Goal: Browse casually: Explore the website without a specific task or goal

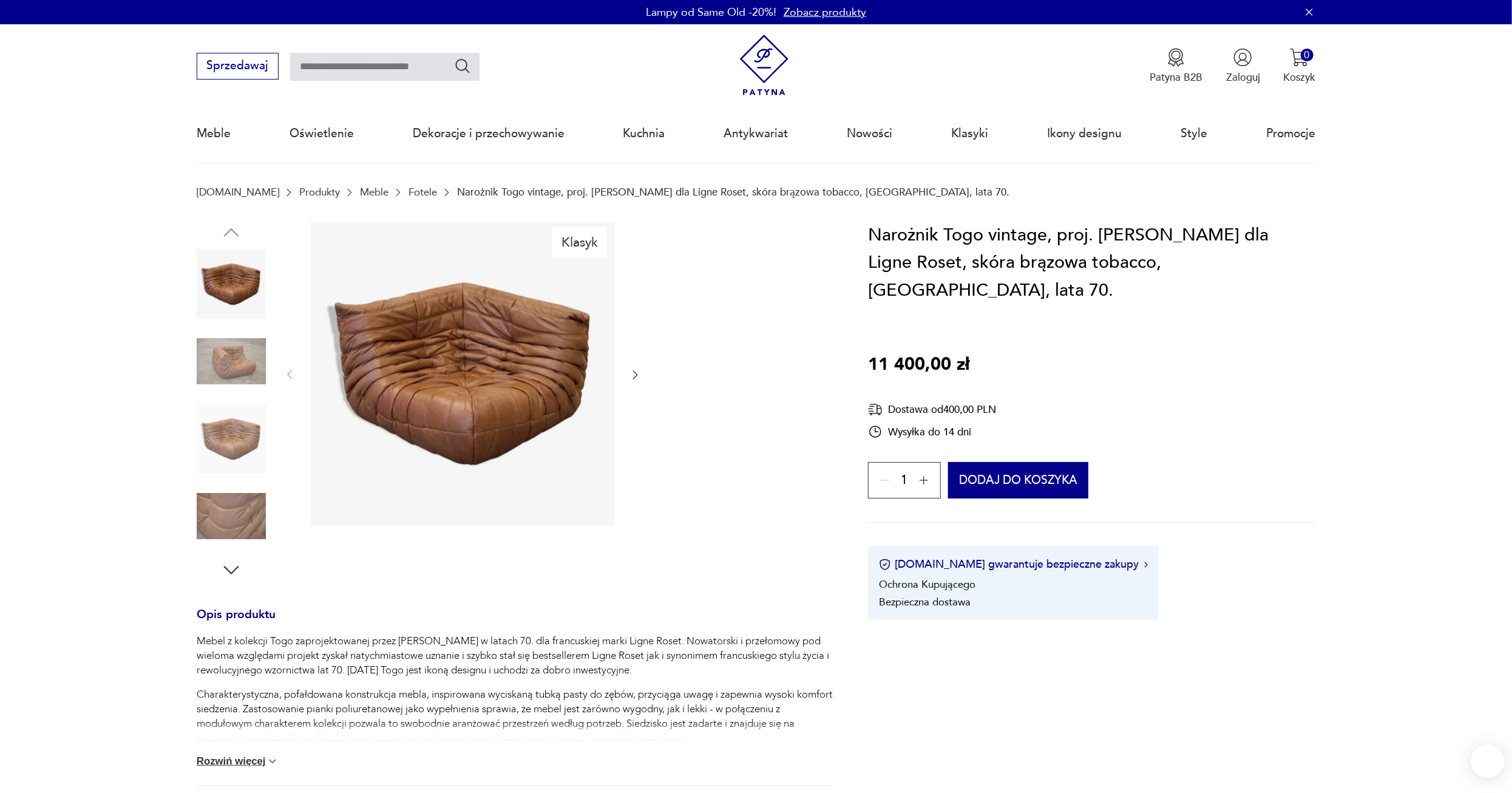
click at [229, 375] on img at bounding box center [231, 360] width 69 height 69
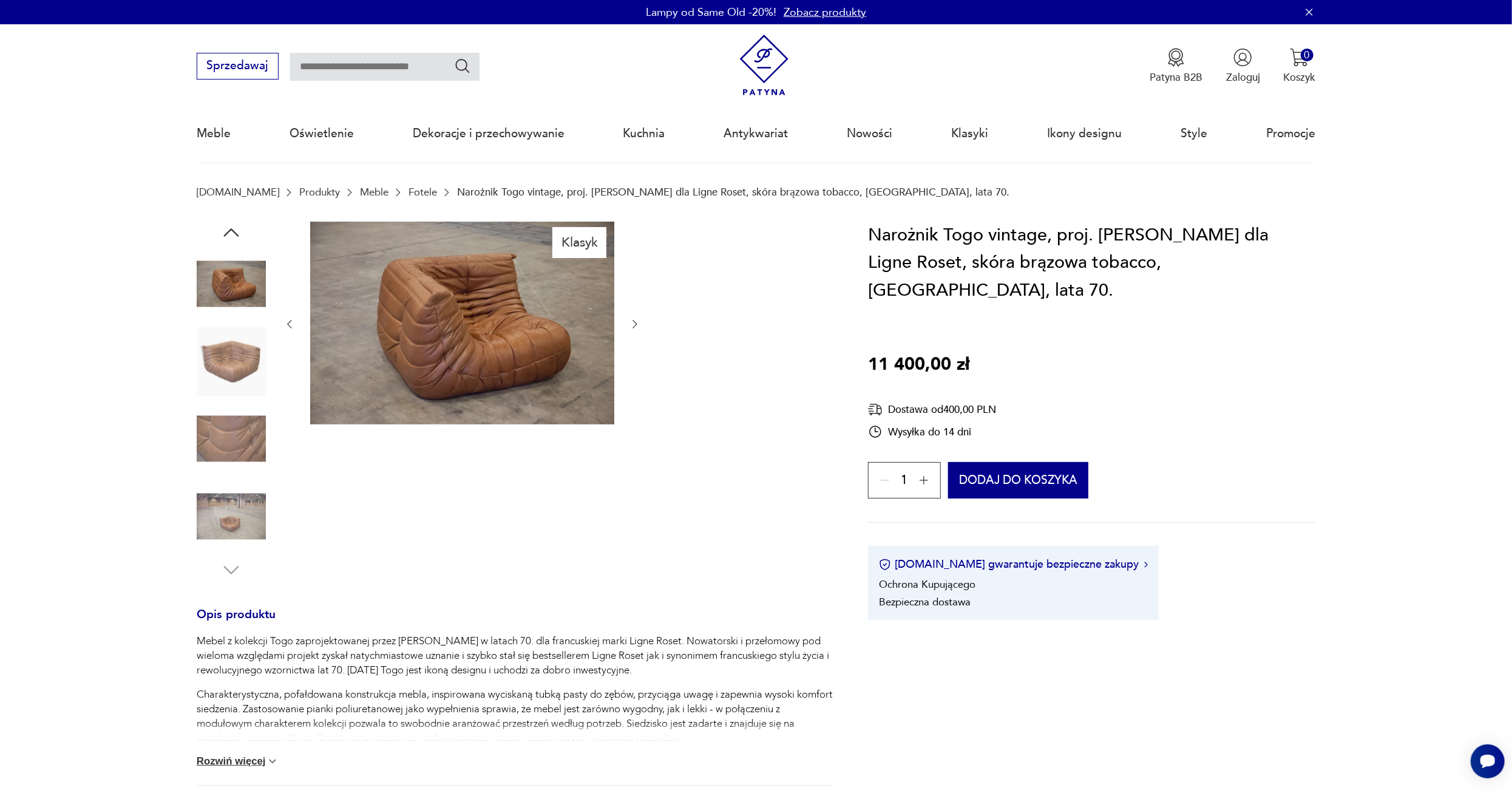
click at [508, 339] on img at bounding box center [462, 322] width 304 height 203
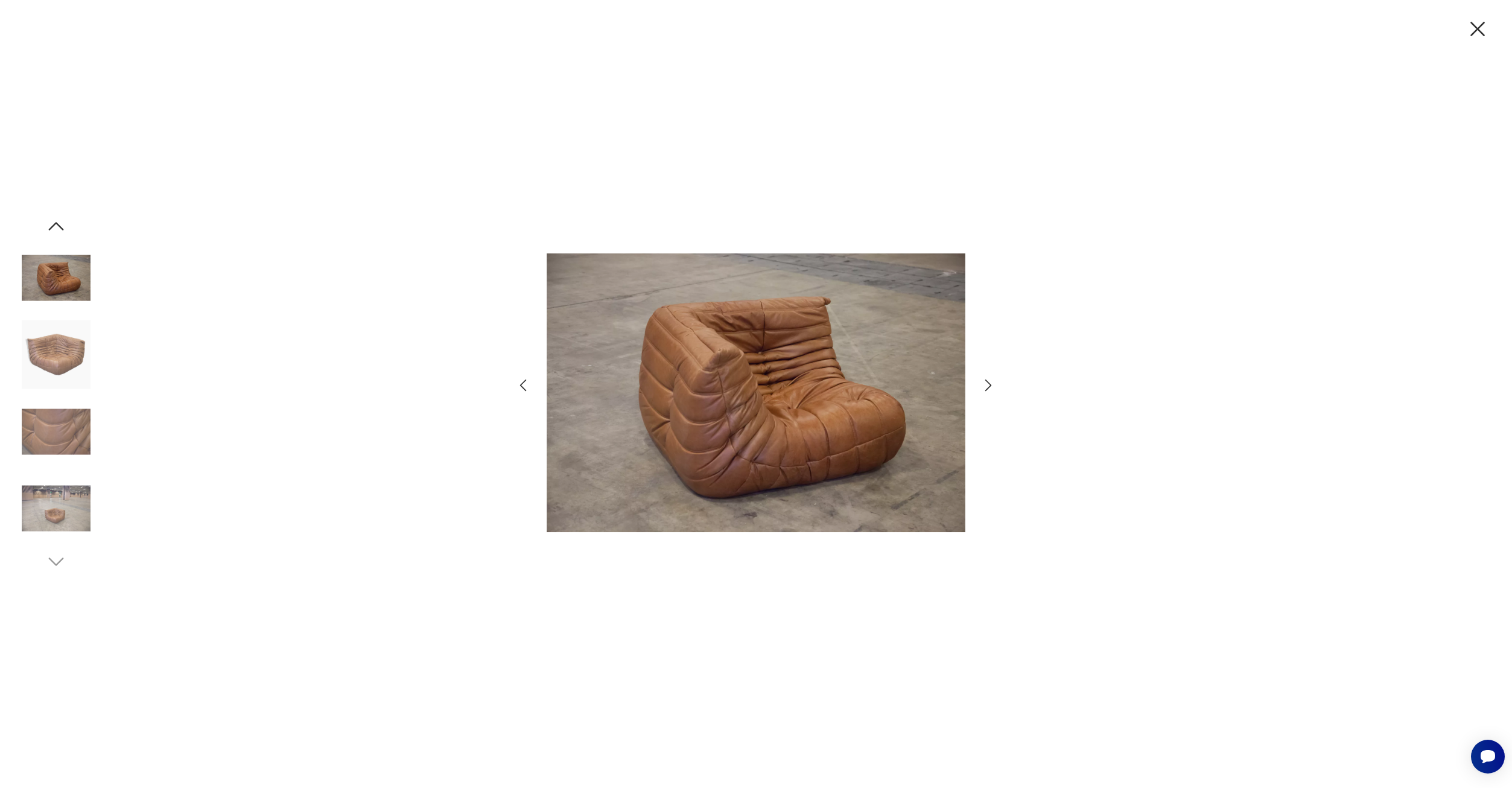
click at [990, 379] on icon "button" at bounding box center [988, 385] width 17 height 17
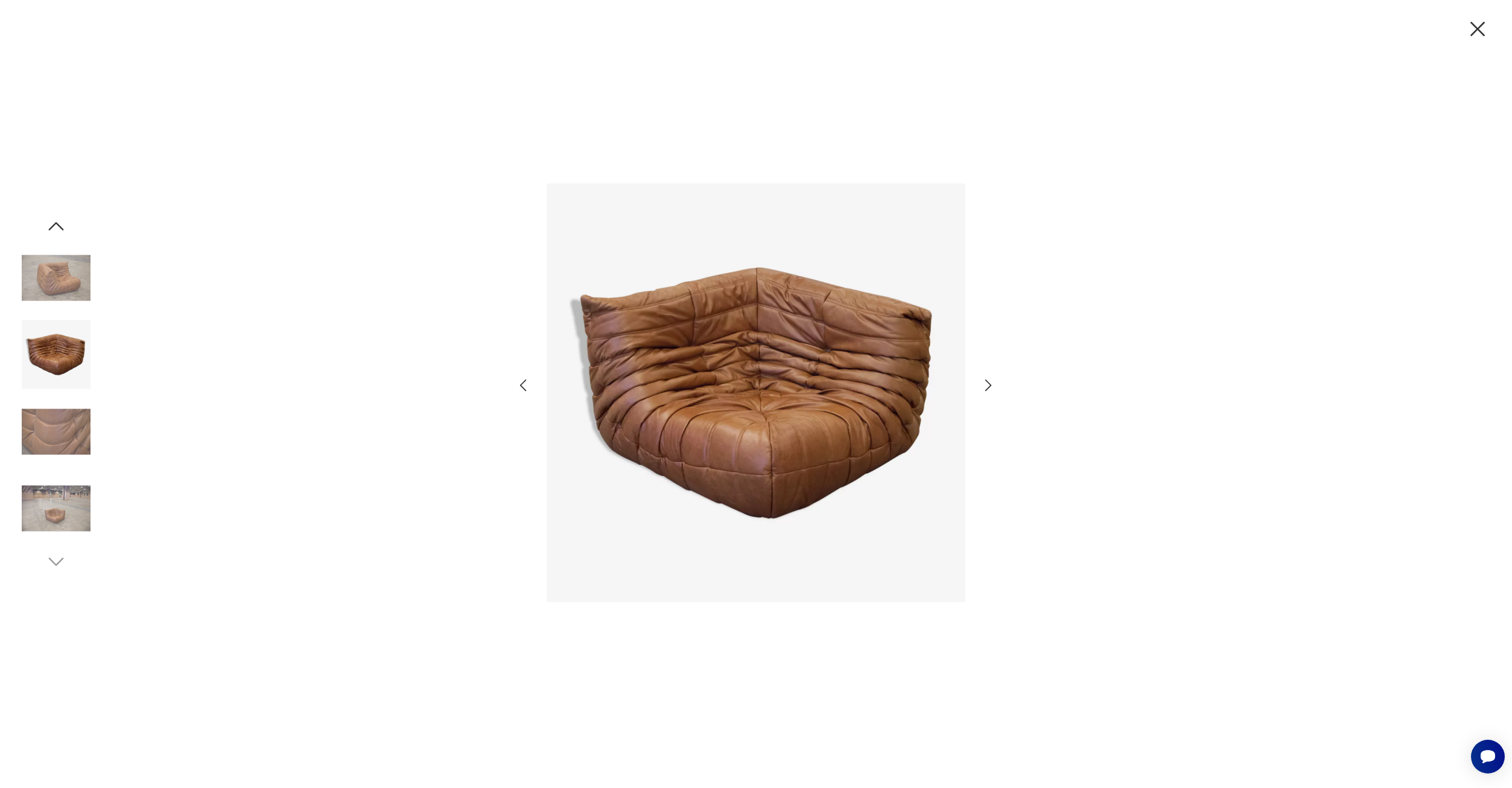
click at [985, 390] on icon "button" at bounding box center [988, 385] width 17 height 17
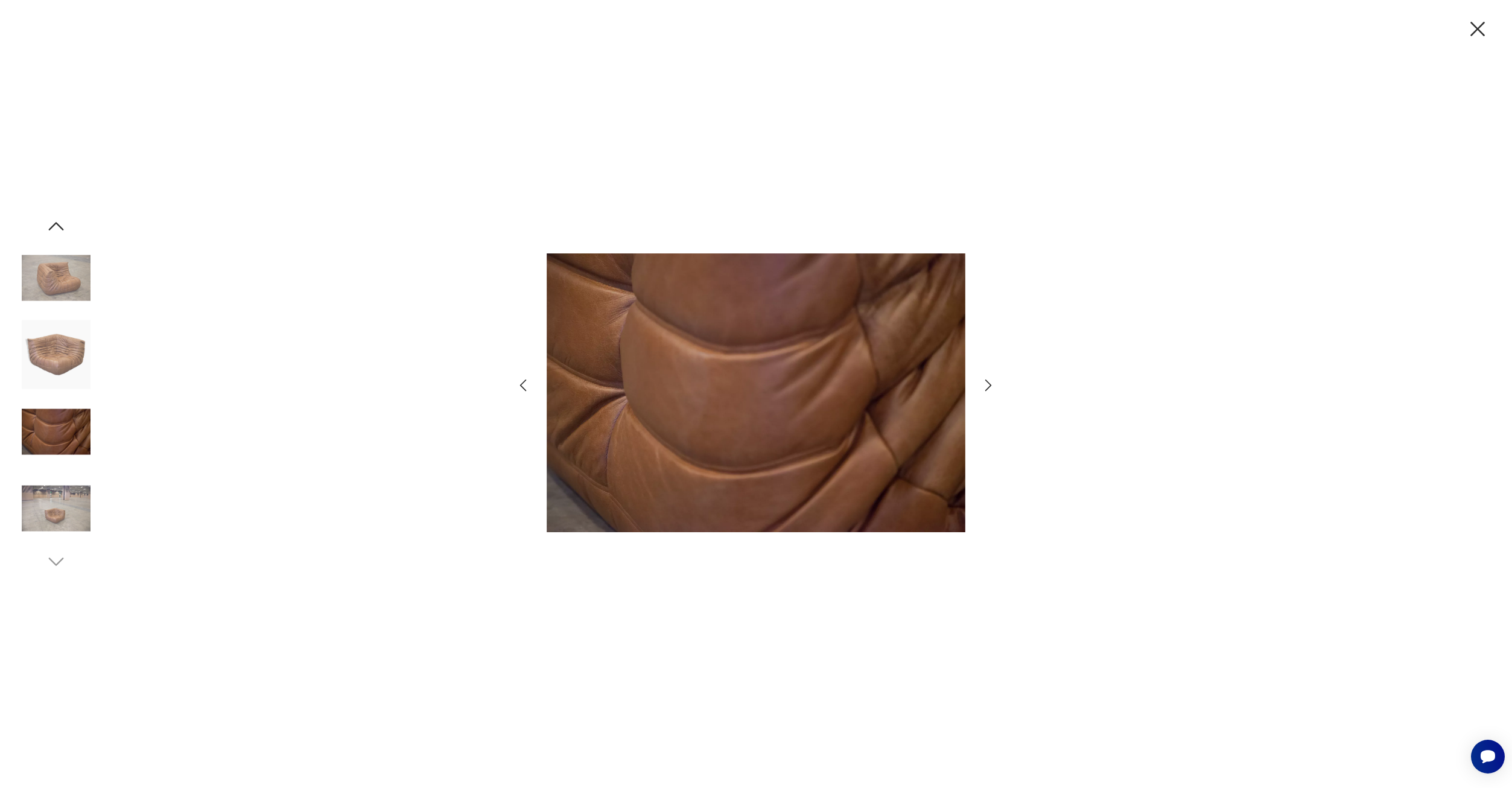
click at [985, 388] on icon "button" at bounding box center [988, 385] width 17 height 17
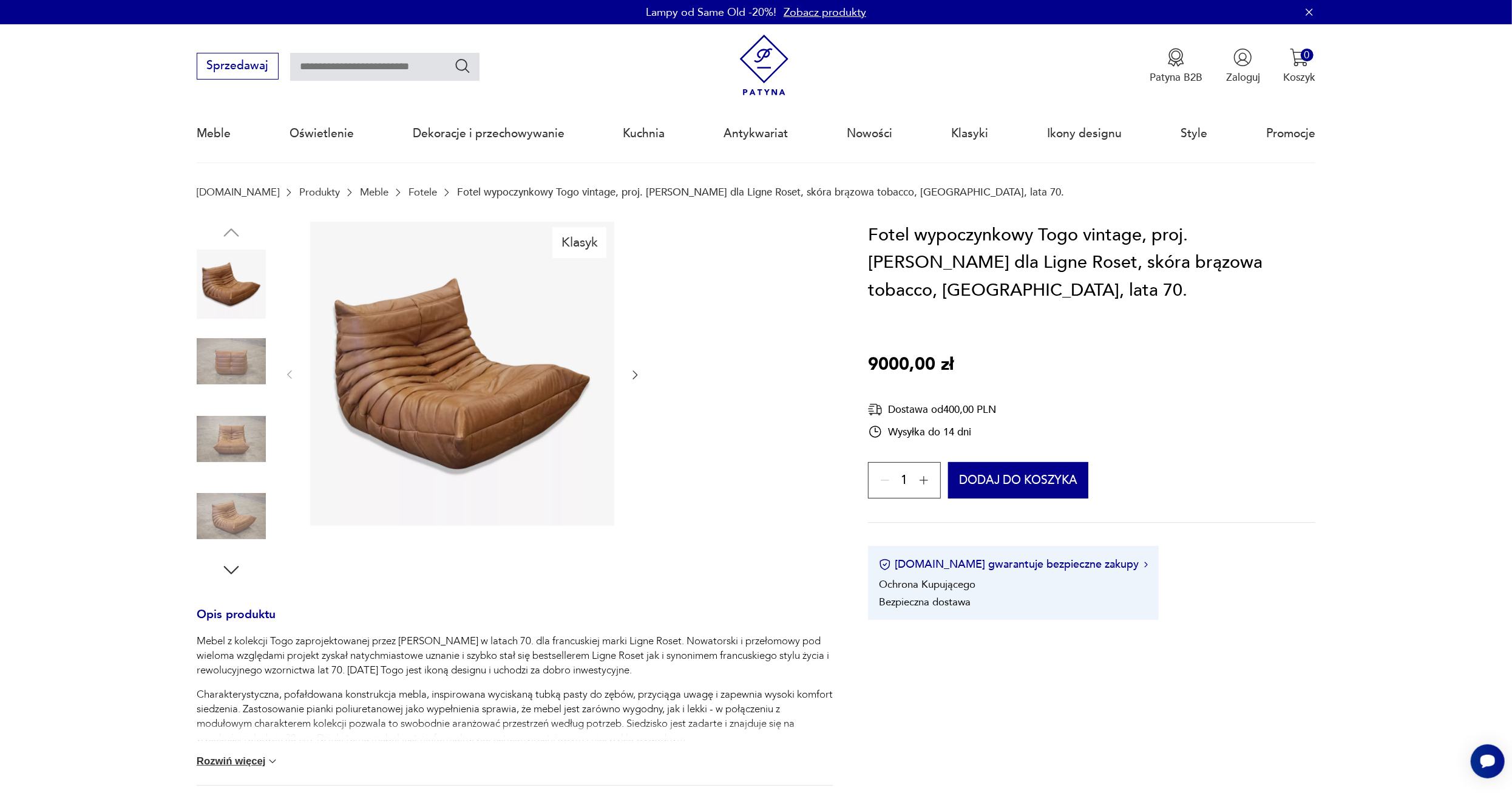
click at [219, 363] on img at bounding box center [231, 360] width 69 height 69
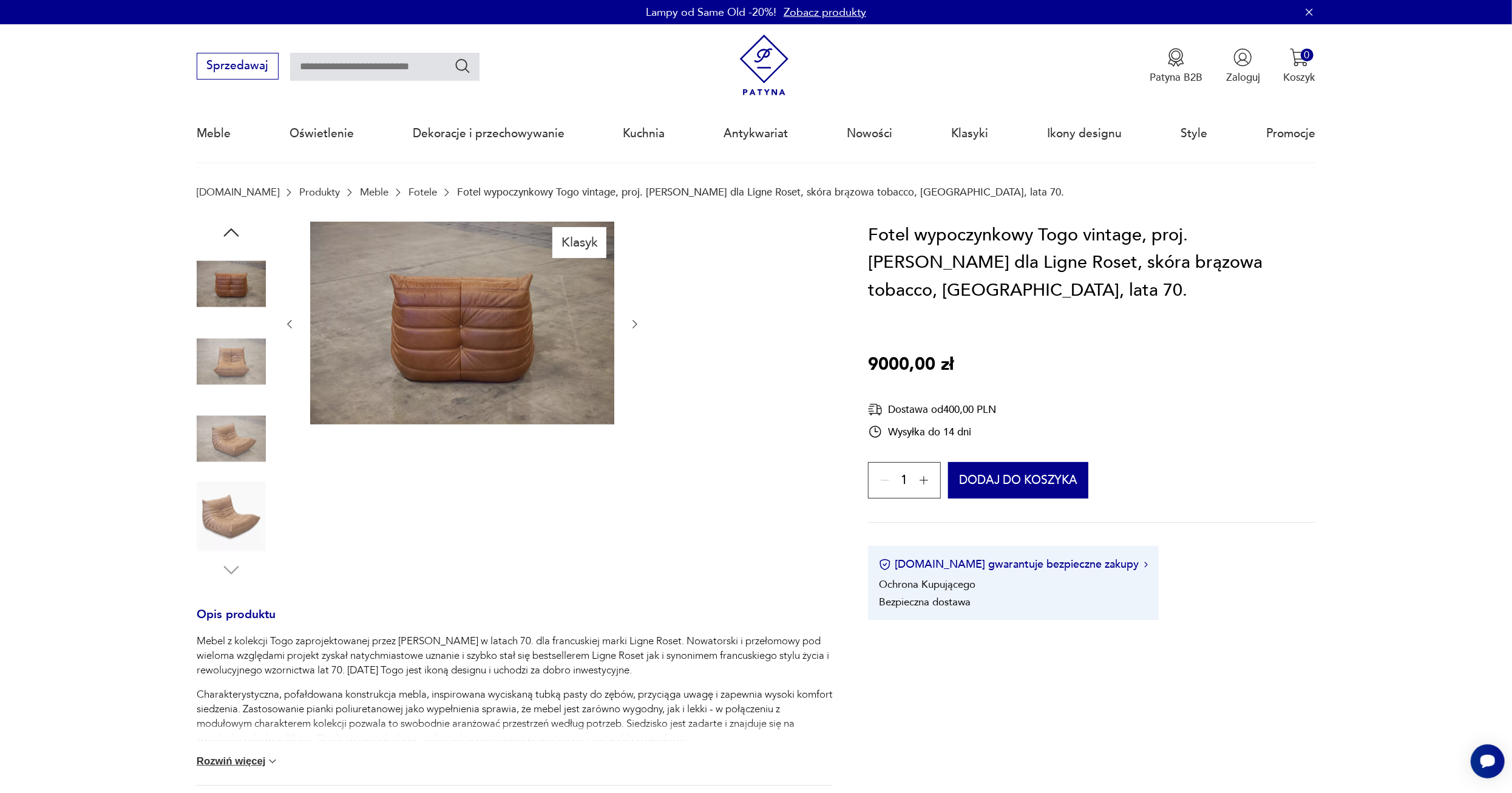
click at [474, 371] on img at bounding box center [462, 322] width 304 height 203
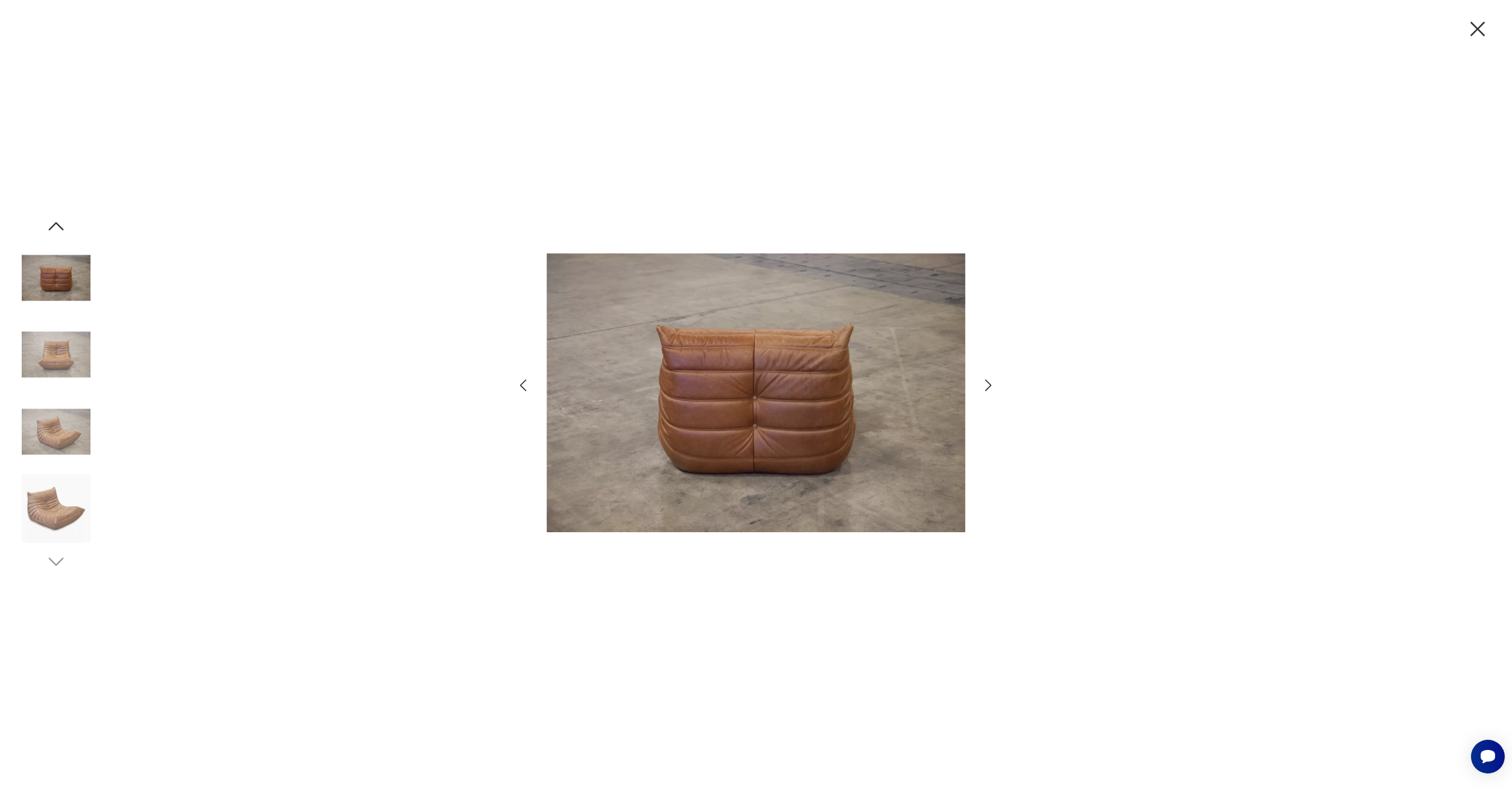
click at [741, 398] on img at bounding box center [756, 392] width 418 height 603
click at [48, 355] on img at bounding box center [55, 354] width 69 height 69
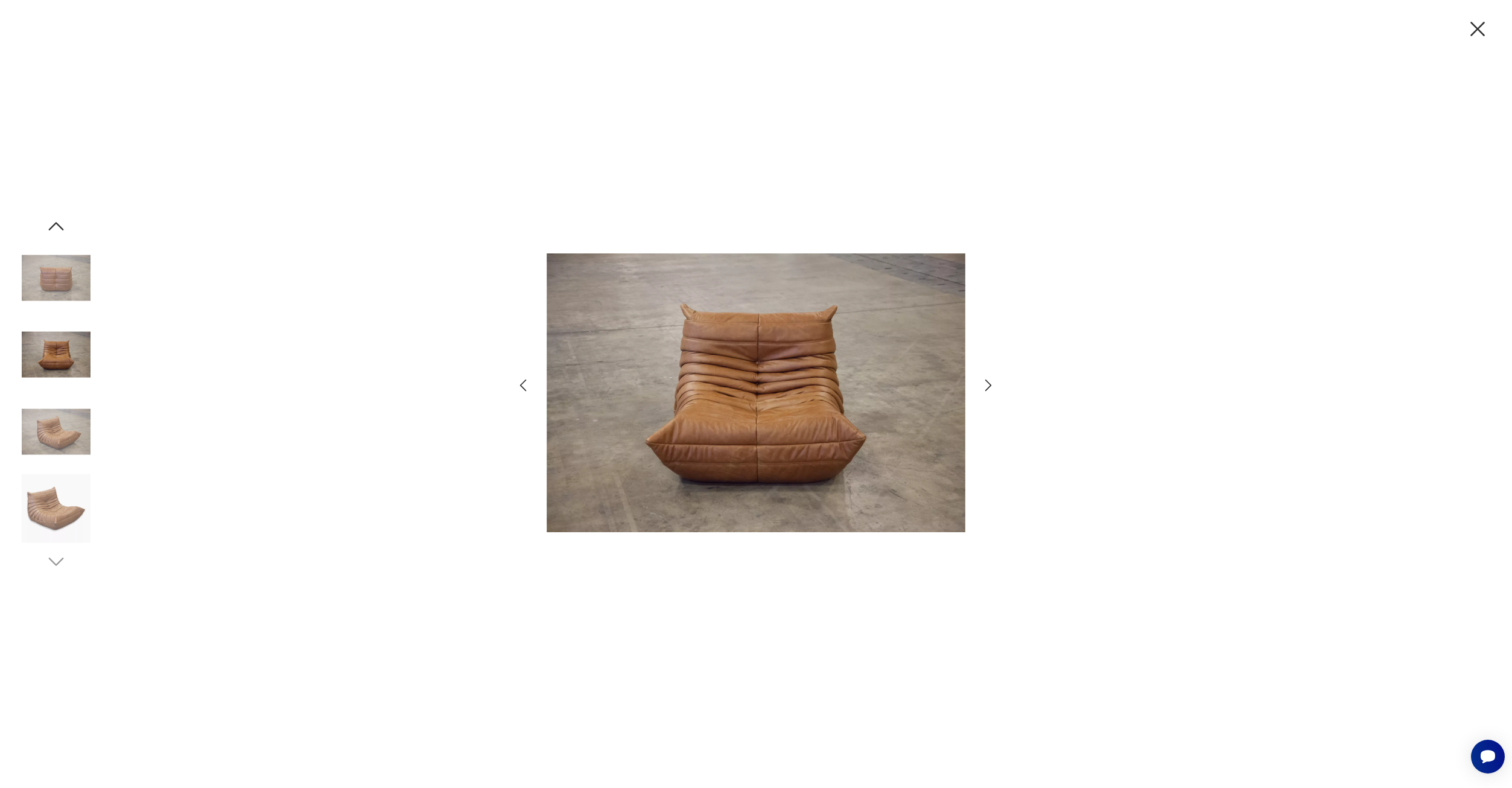
click at [56, 428] on img at bounding box center [55, 431] width 69 height 69
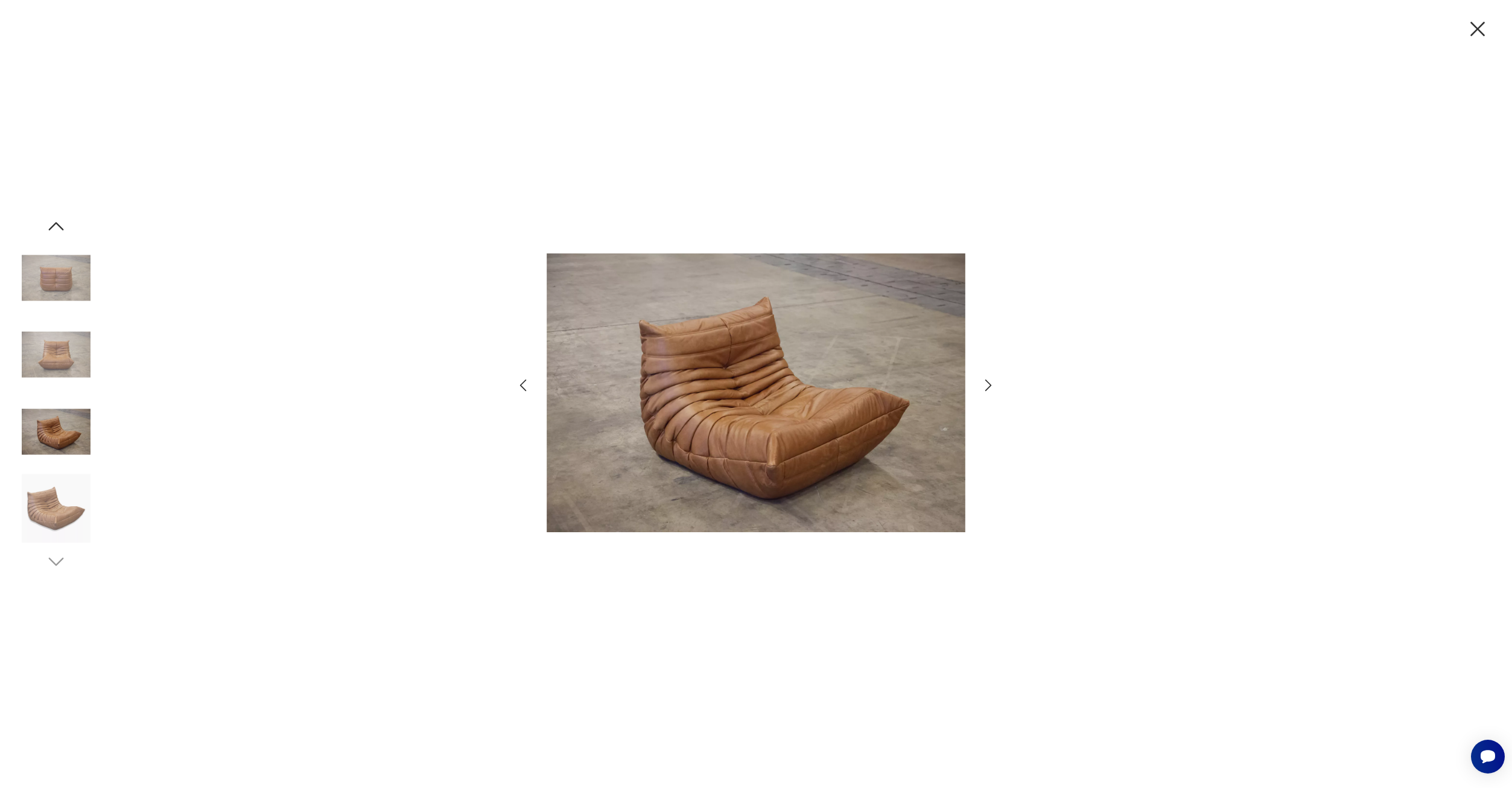
click at [87, 488] on img at bounding box center [55, 508] width 69 height 69
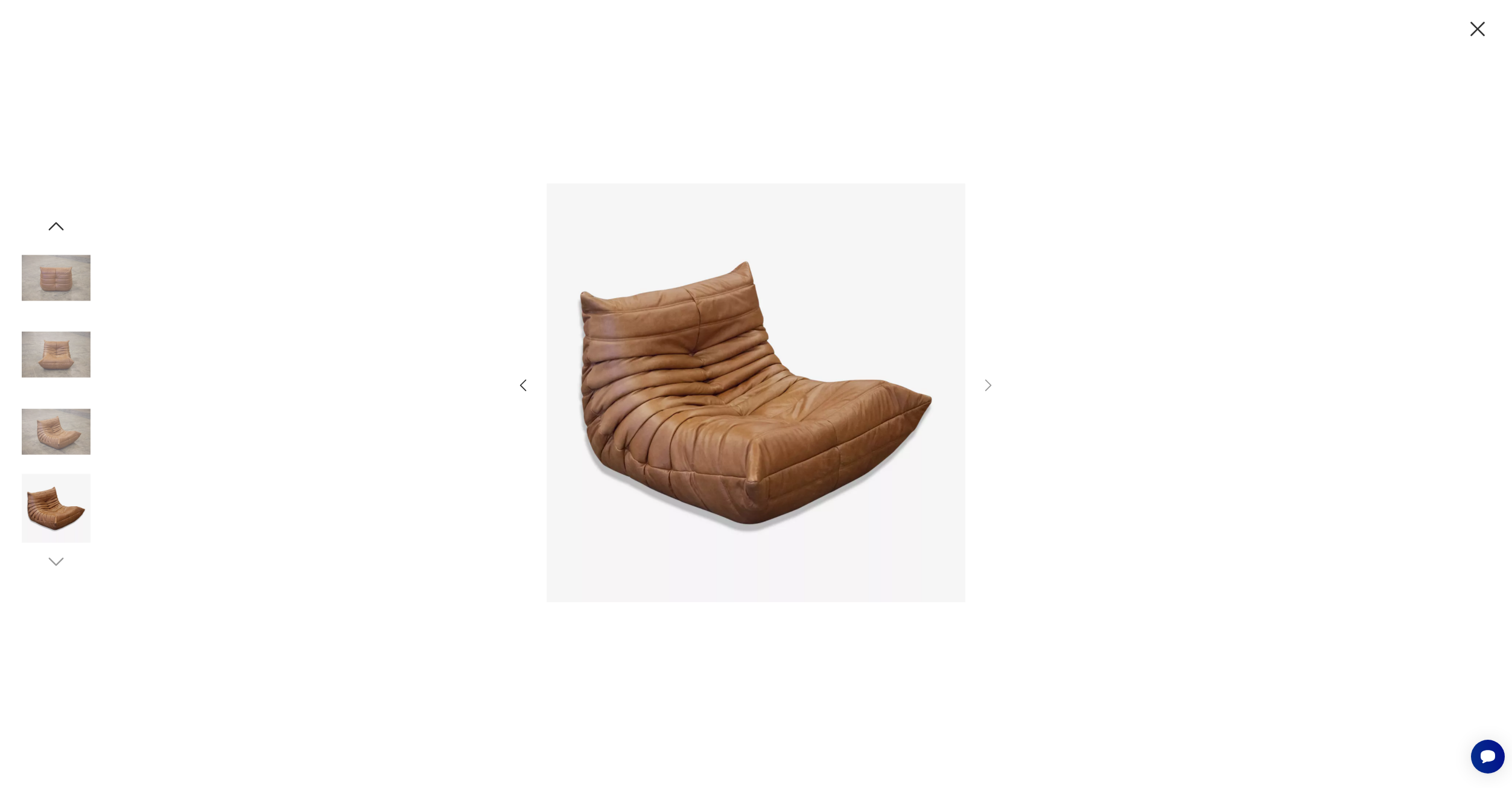
click at [1478, 36] on icon "button" at bounding box center [1477, 29] width 25 height 25
